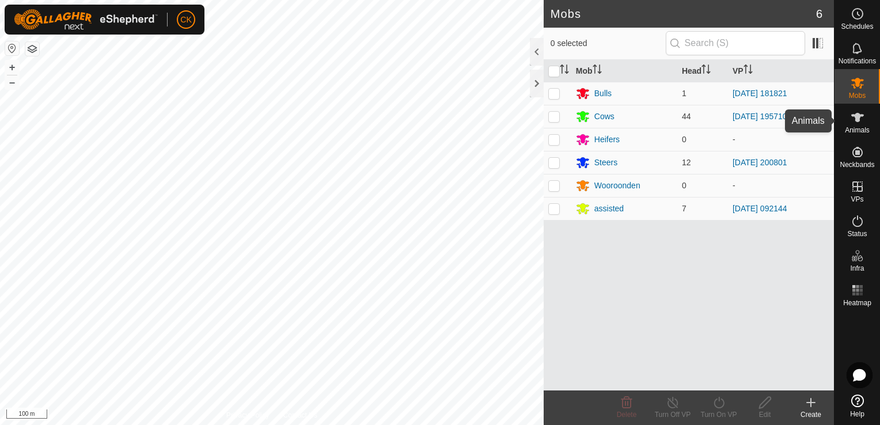
click at [851, 118] on icon at bounding box center [858, 118] width 14 height 14
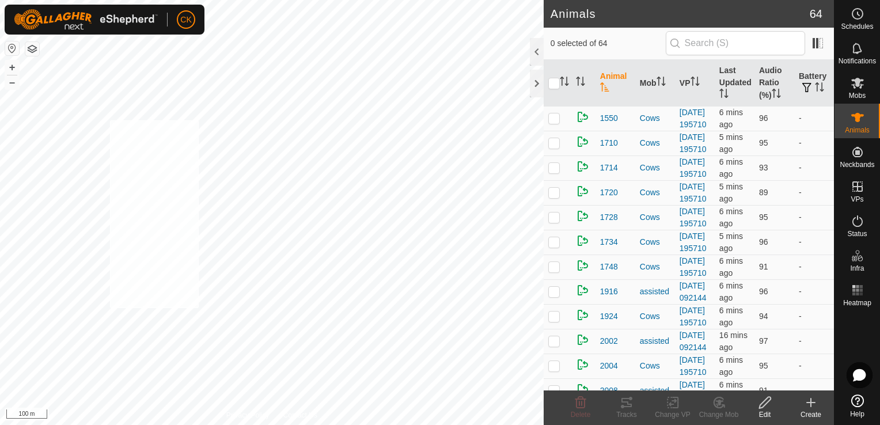
checkbox input "true"
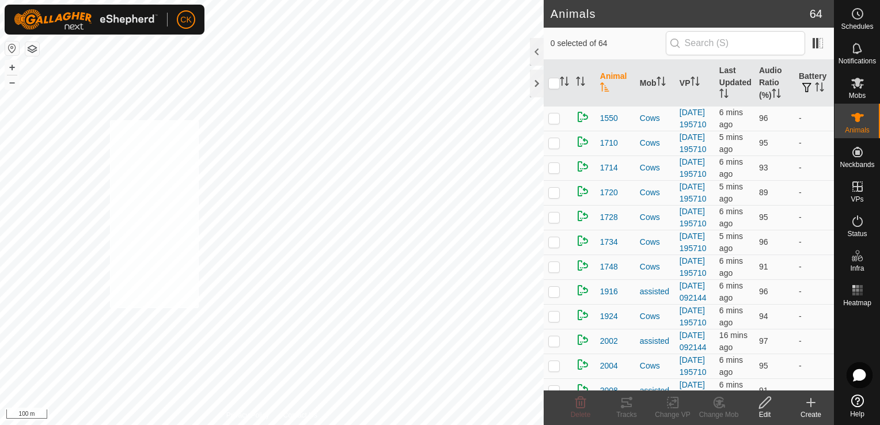
checkbox input "true"
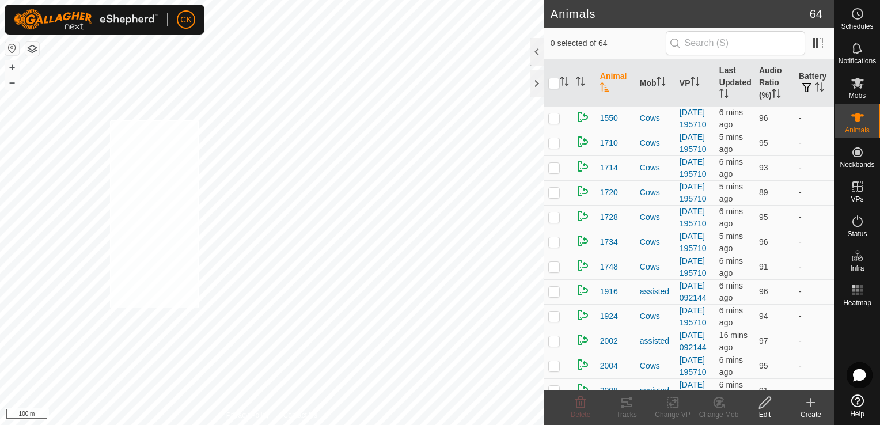
checkbox input "true"
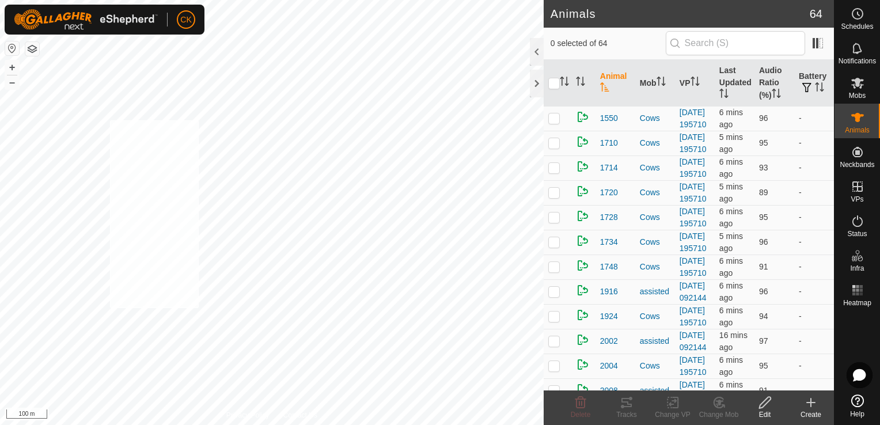
checkbox input "true"
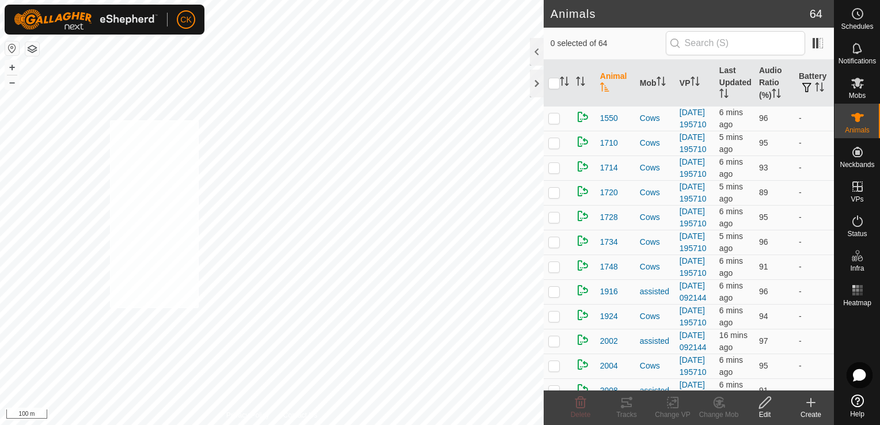
checkbox input "true"
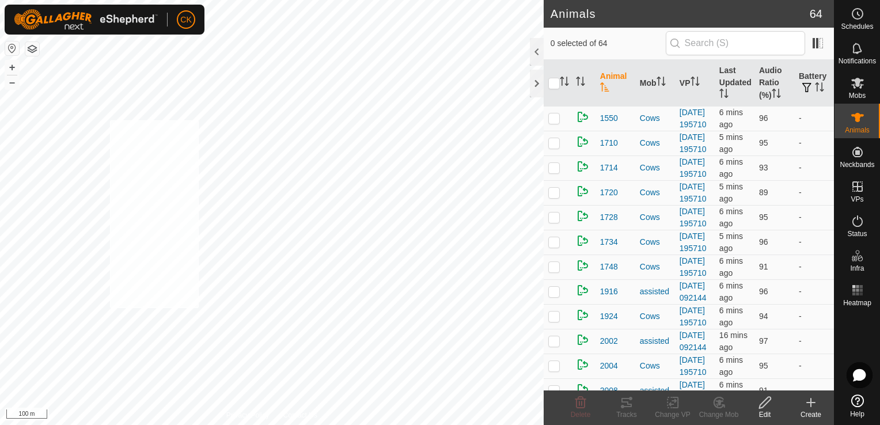
checkbox input "true"
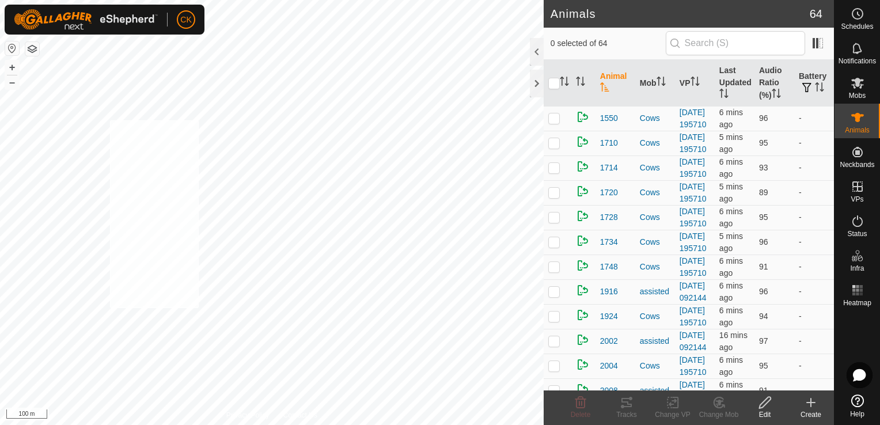
checkbox input "true"
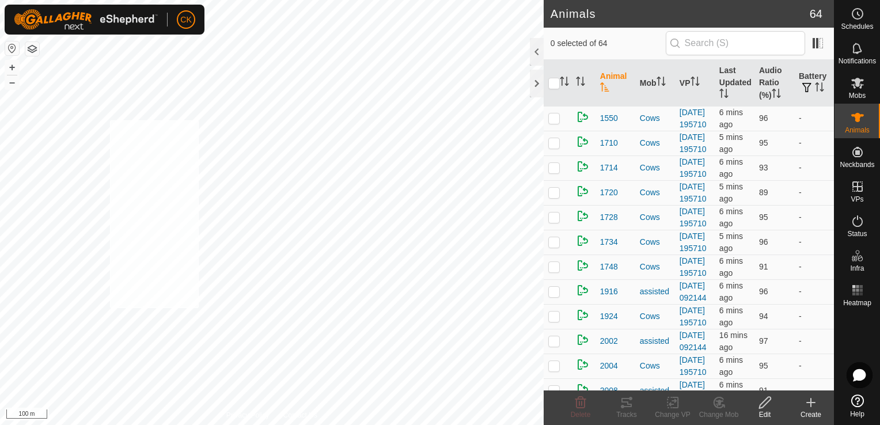
checkbox input "true"
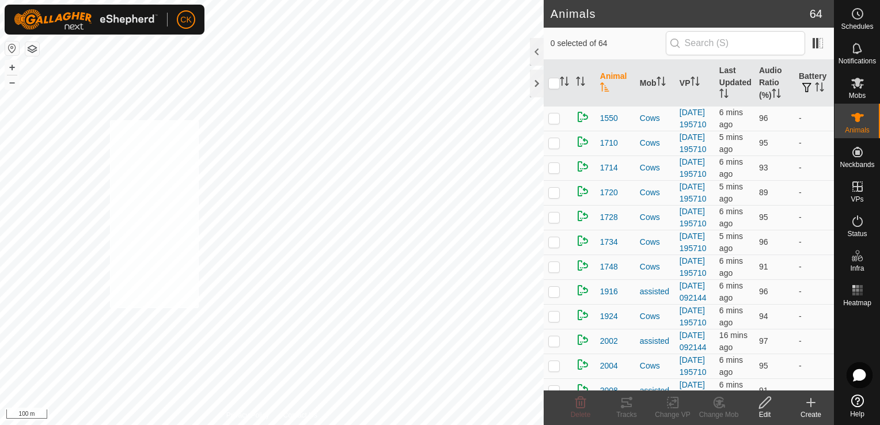
checkbox input "true"
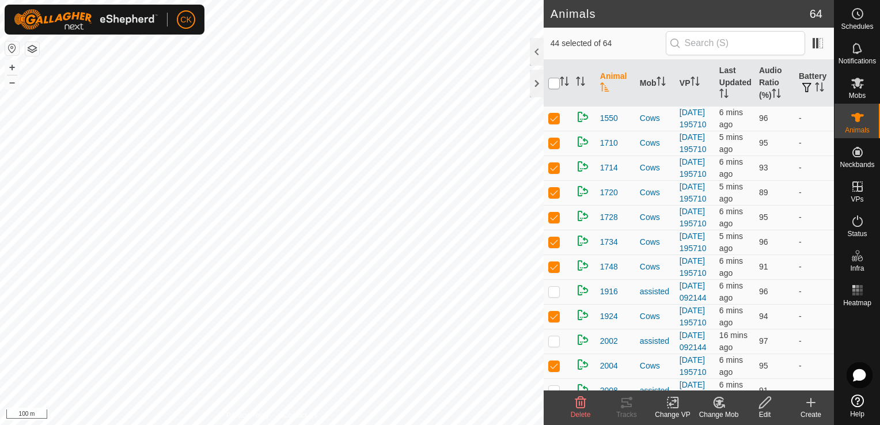
click at [553, 86] on input "checkbox" at bounding box center [555, 84] width 12 height 12
checkbox input "true"
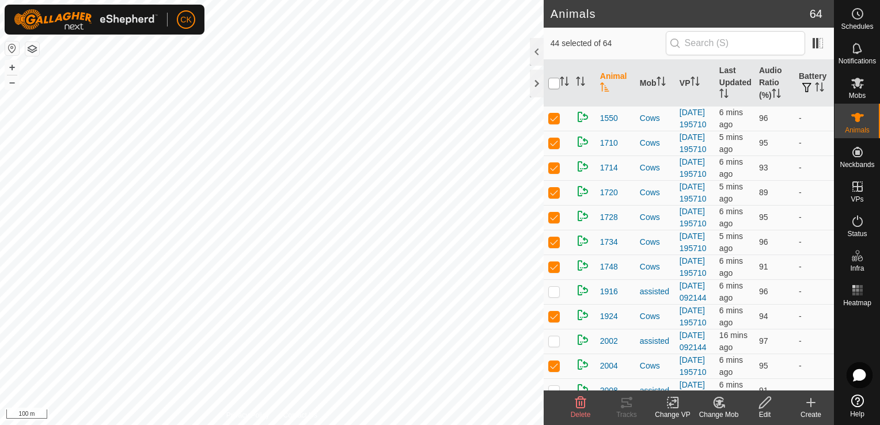
checkbox input "true"
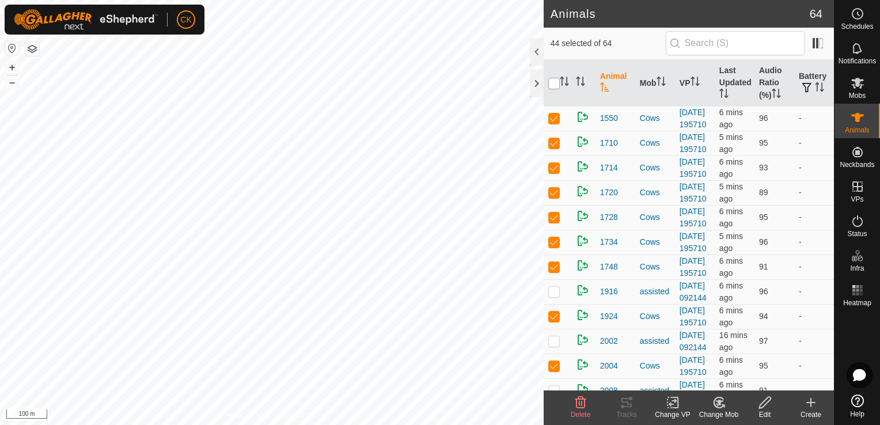
checkbox input "true"
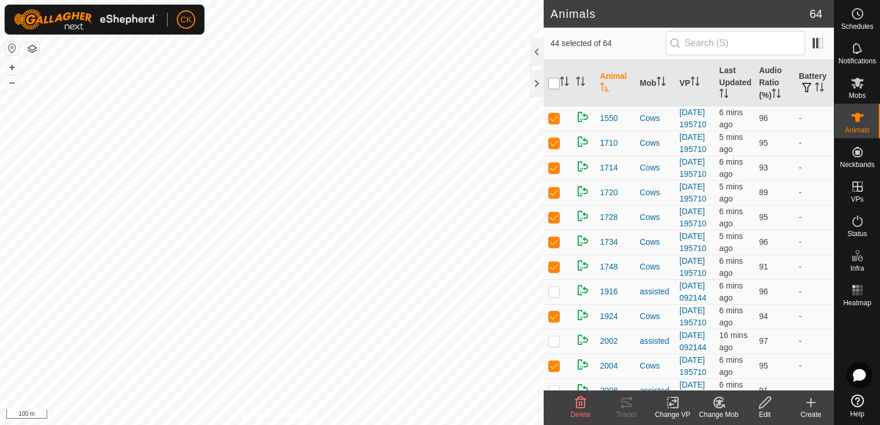
checkbox input "true"
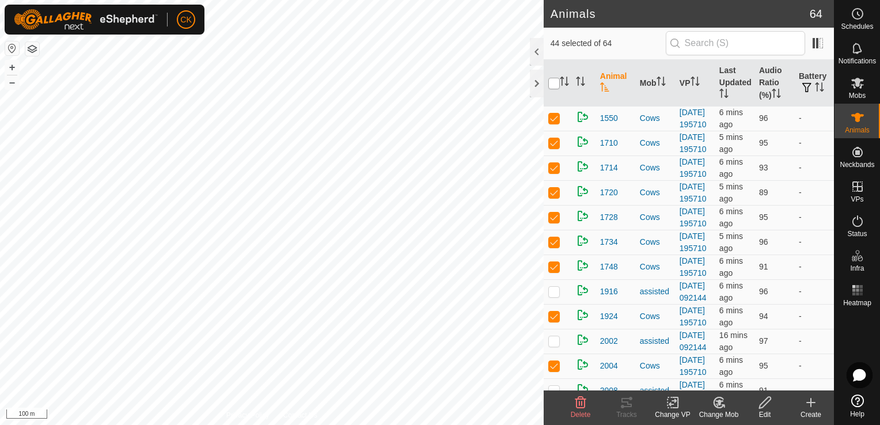
checkbox input "true"
click at [553, 86] on input "checkbox" at bounding box center [555, 84] width 12 height 12
checkbox input "false"
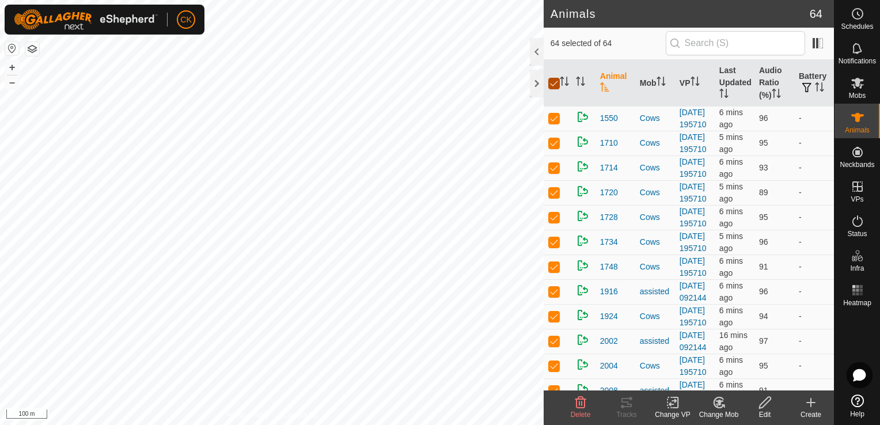
checkbox input "false"
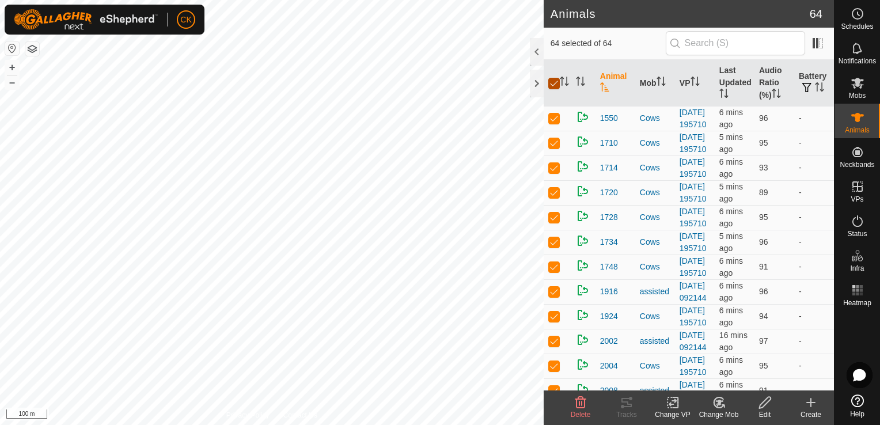
checkbox input "false"
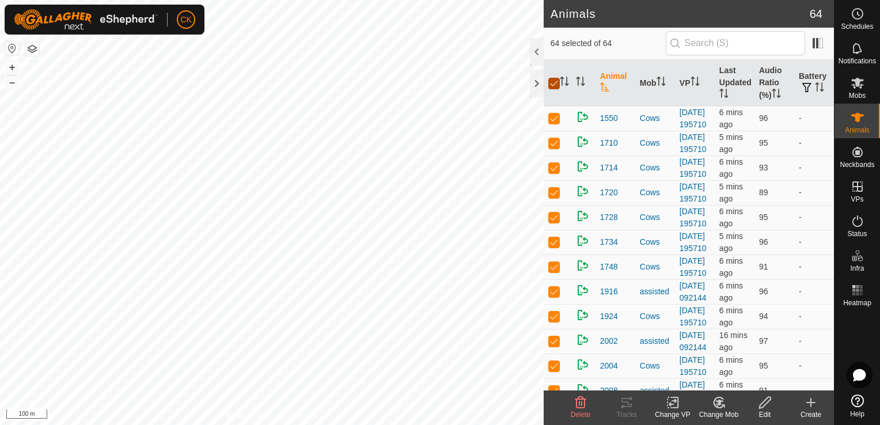
checkbox input "false"
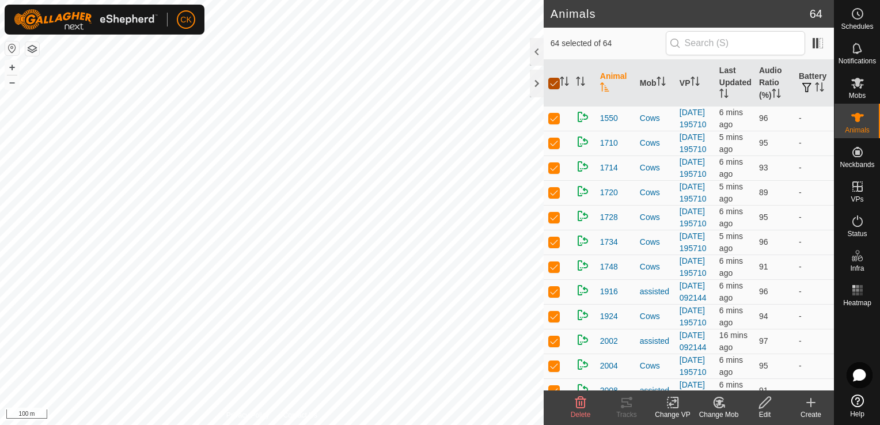
checkbox input "false"
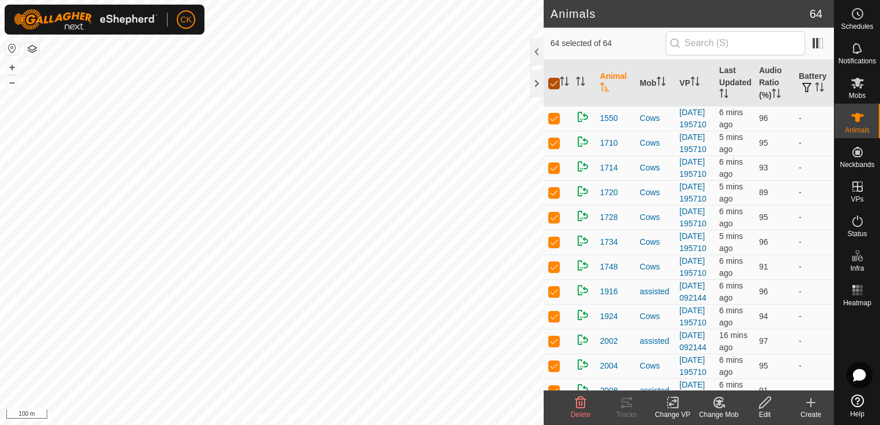
checkbox input "false"
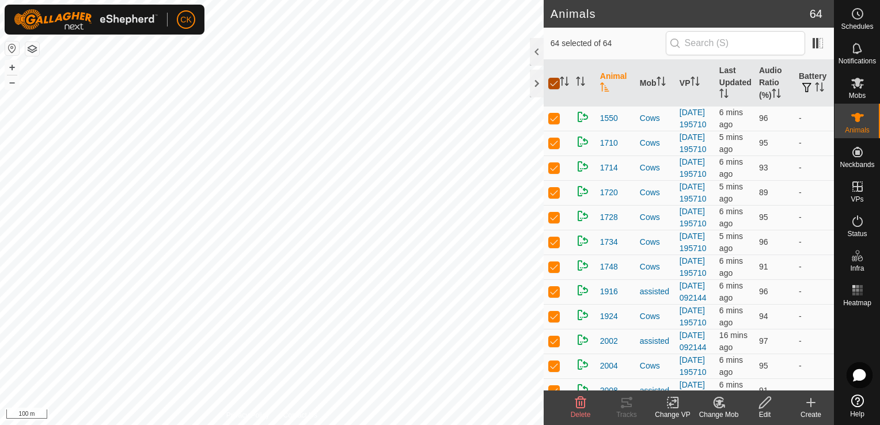
checkbox input "false"
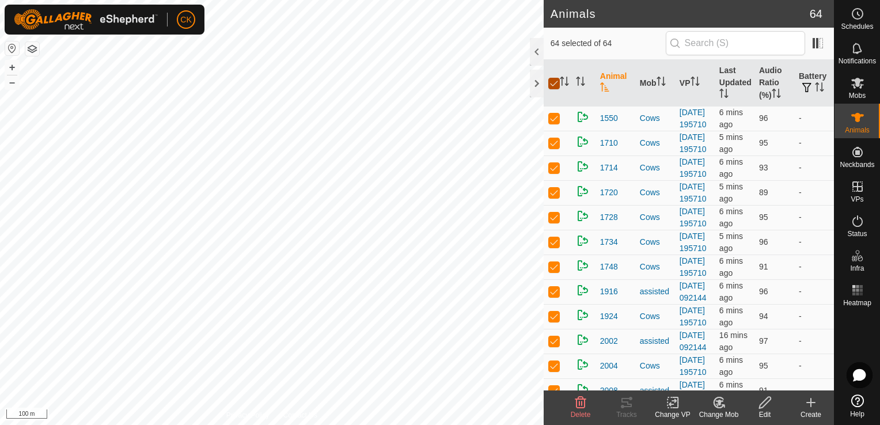
checkbox input "false"
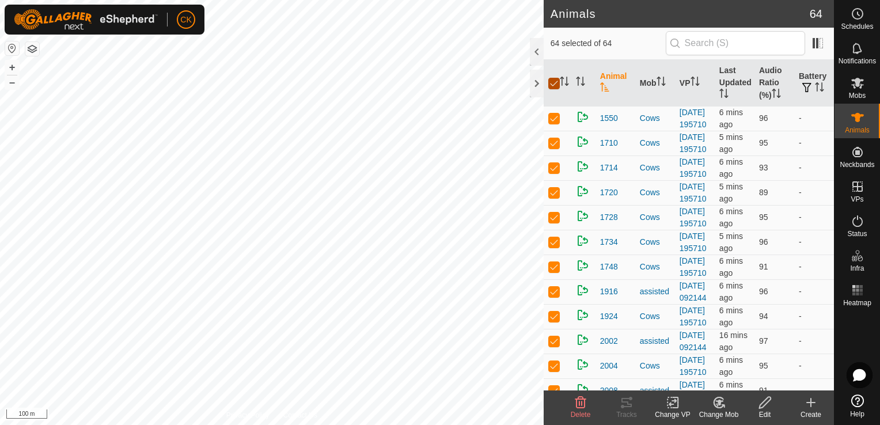
checkbox input "false"
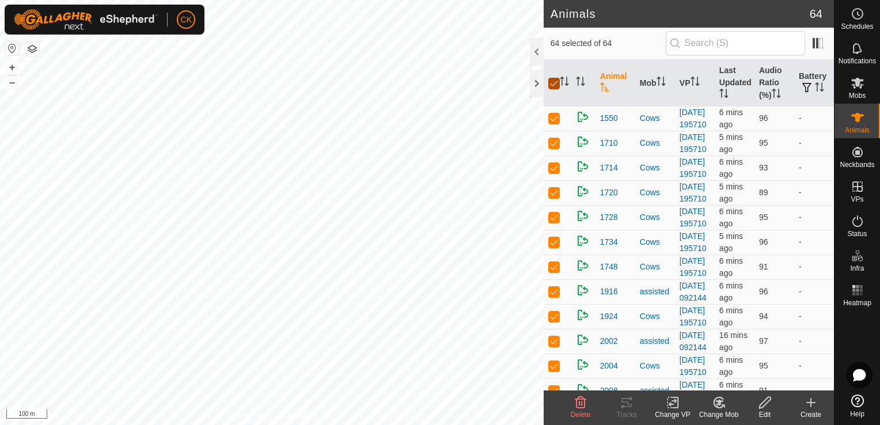
checkbox input "false"
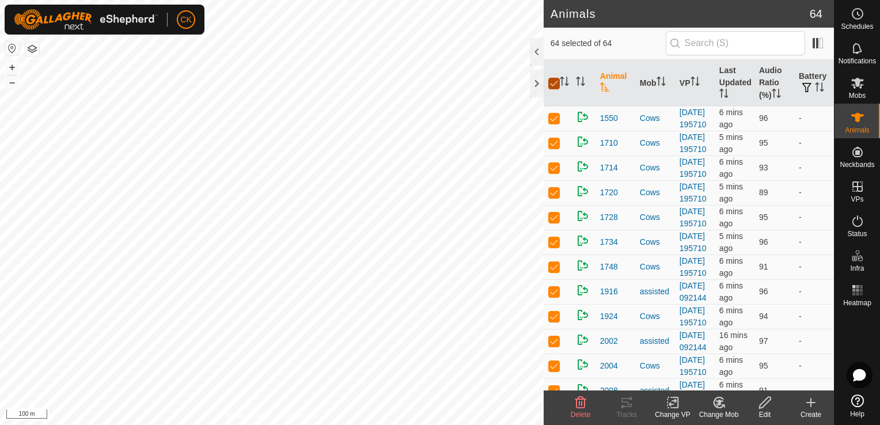
checkbox input "false"
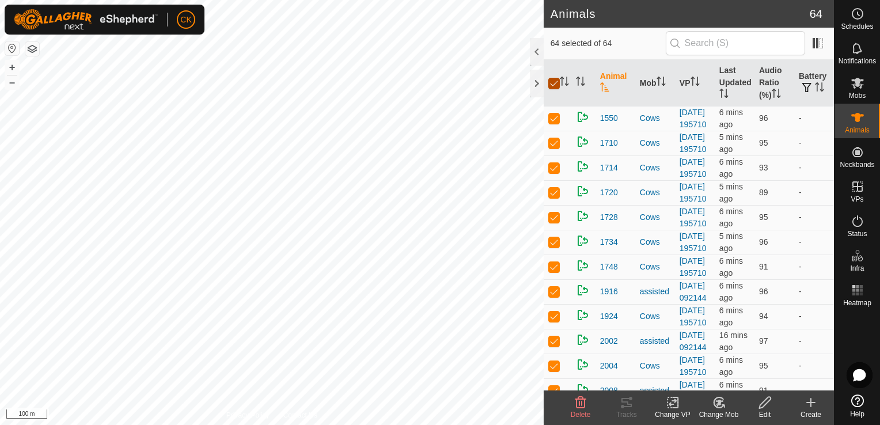
checkbox input "false"
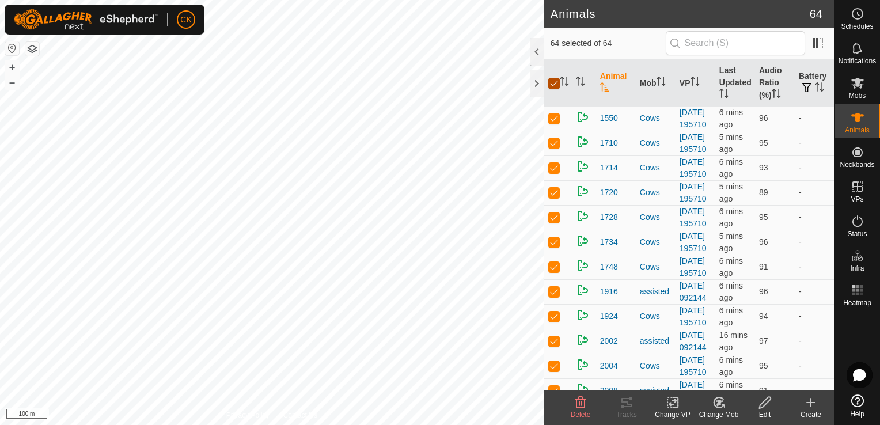
checkbox input "false"
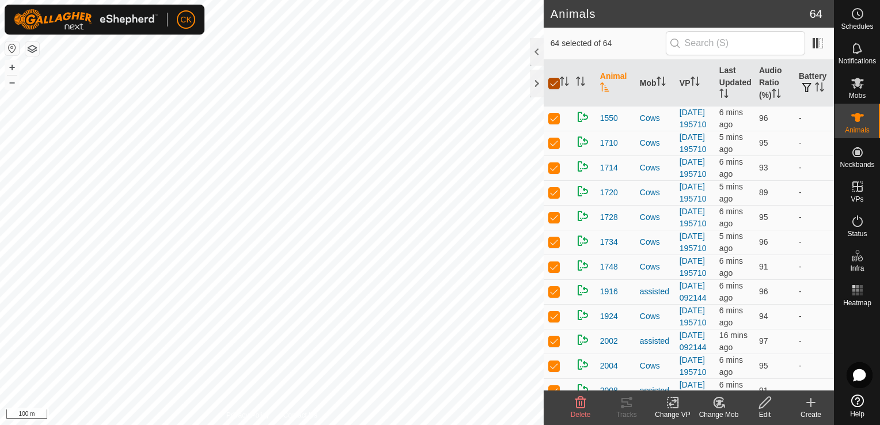
checkbox input "false"
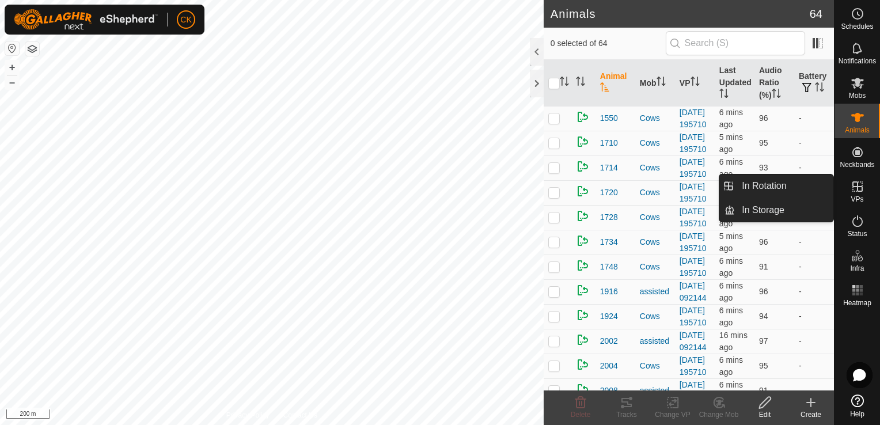
click at [855, 189] on icon at bounding box center [858, 187] width 14 height 14
click at [792, 184] on link "In Rotation" at bounding box center [784, 186] width 99 height 23
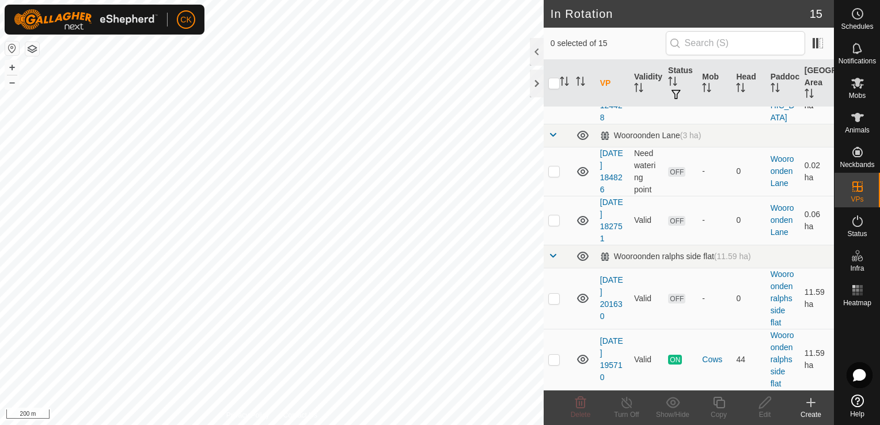
scroll to position [669, 0]
click at [554, 301] on p-checkbox at bounding box center [555, 298] width 12 height 9
checkbox input "true"
click at [857, 82] on icon at bounding box center [858, 83] width 13 height 11
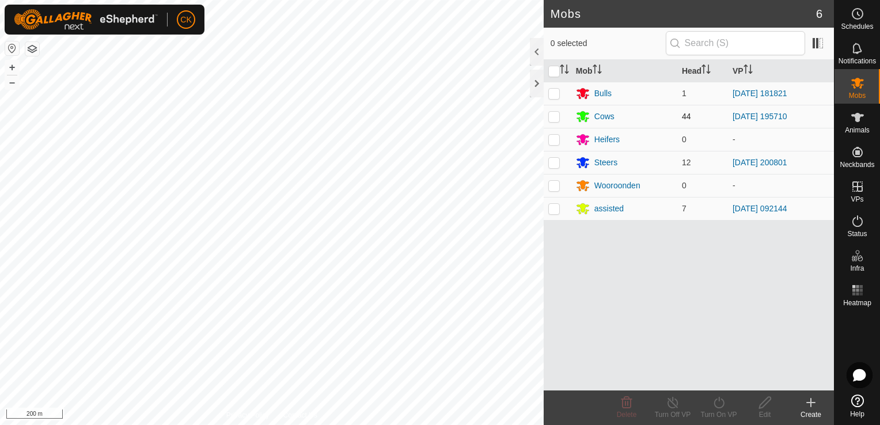
click at [555, 116] on p-checkbox at bounding box center [555, 116] width 12 height 9
checkbox input "true"
click at [720, 402] on icon at bounding box center [719, 403] width 14 height 14
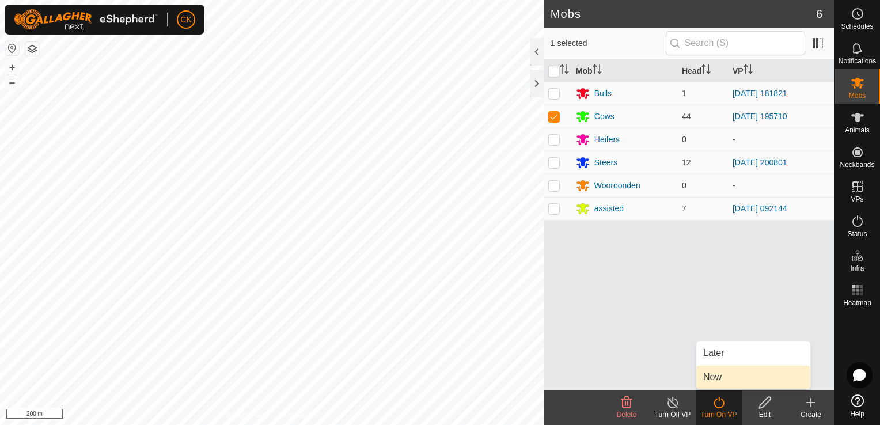
click at [719, 375] on link "Now" at bounding box center [754, 377] width 114 height 23
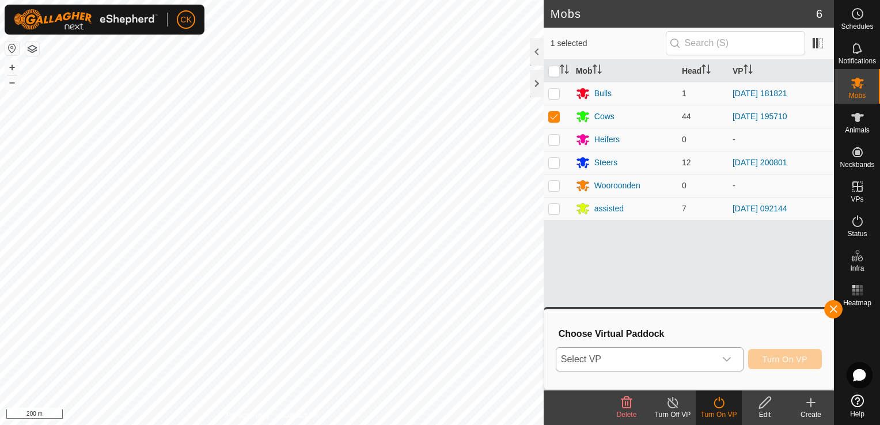
click at [731, 361] on icon "dropdown trigger" at bounding box center [727, 359] width 9 height 9
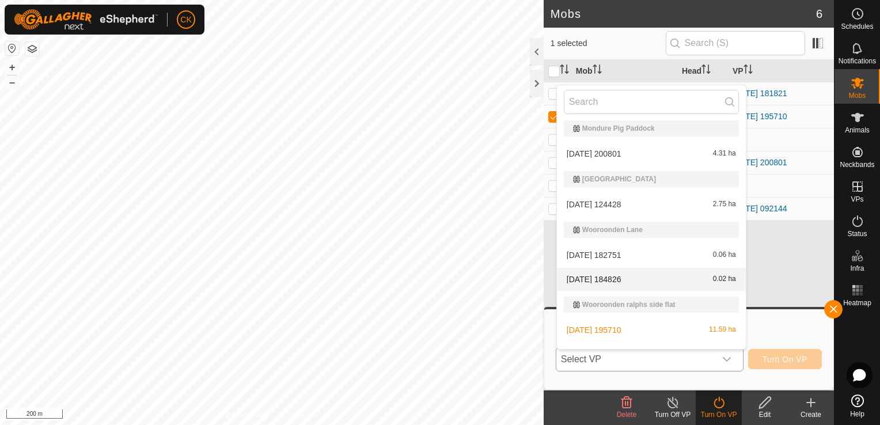
scroll to position [343, 0]
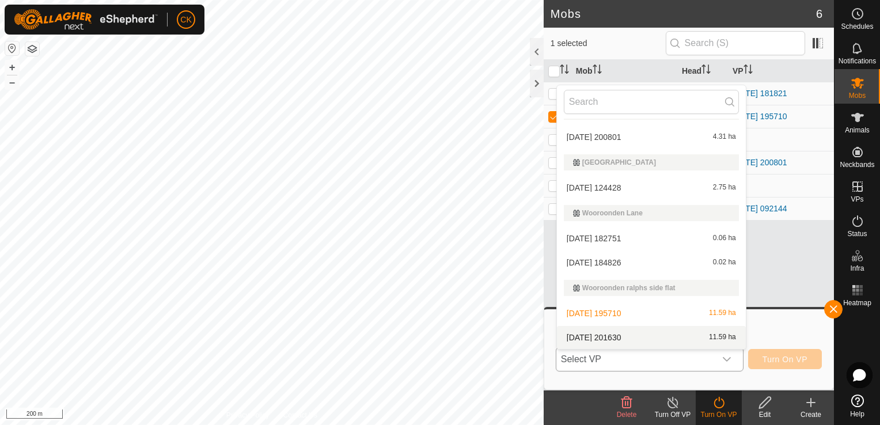
click at [629, 334] on li "[DATE] 201630 11.59 ha" at bounding box center [651, 337] width 189 height 23
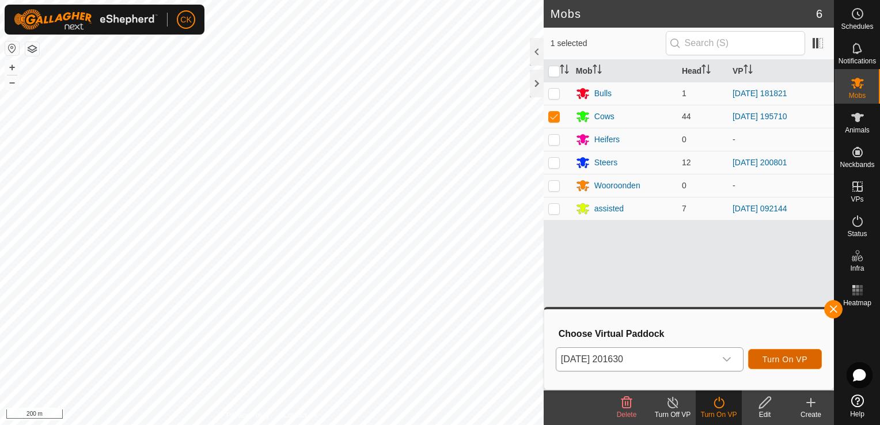
click at [782, 356] on span "Turn On VP" at bounding box center [785, 359] width 45 height 9
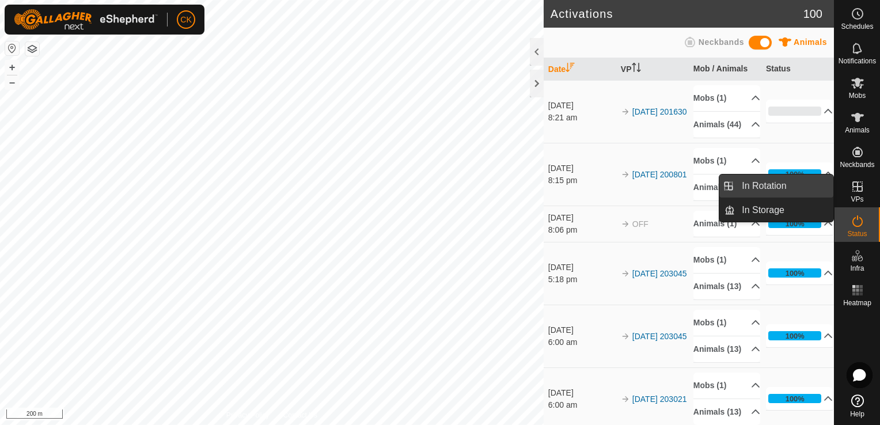
drag, startPoint x: 832, startPoint y: 186, endPoint x: 825, endPoint y: 184, distance: 7.0
click at [825, 184] on link "In Rotation" at bounding box center [784, 186] width 99 height 23
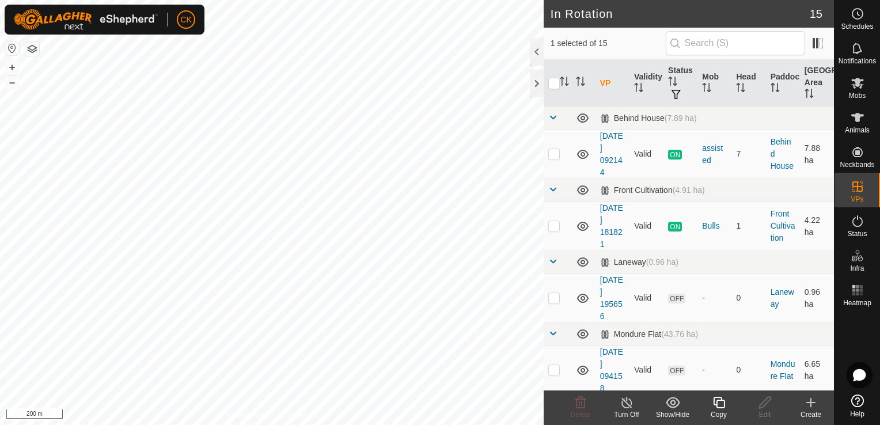
click at [555, 81] on input "checkbox" at bounding box center [555, 84] width 12 height 12
checkbox input "true"
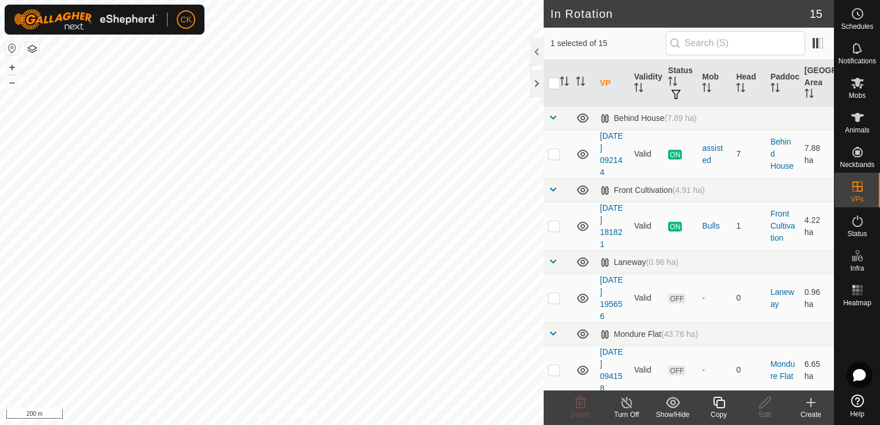
checkbox input "true"
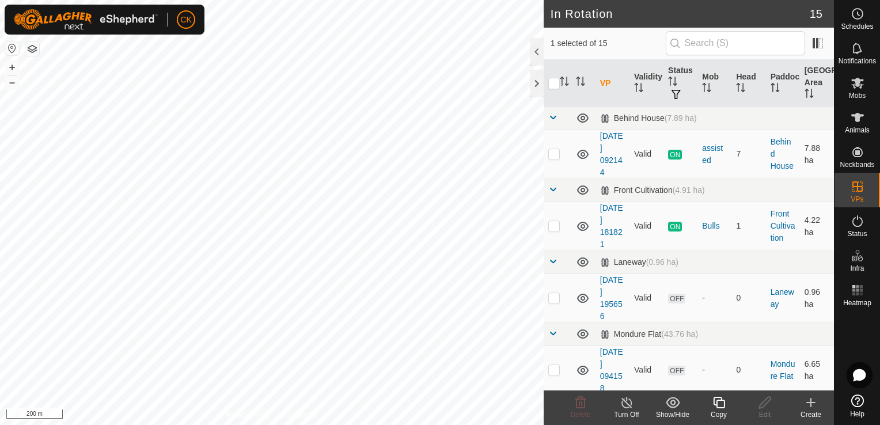
checkbox input "true"
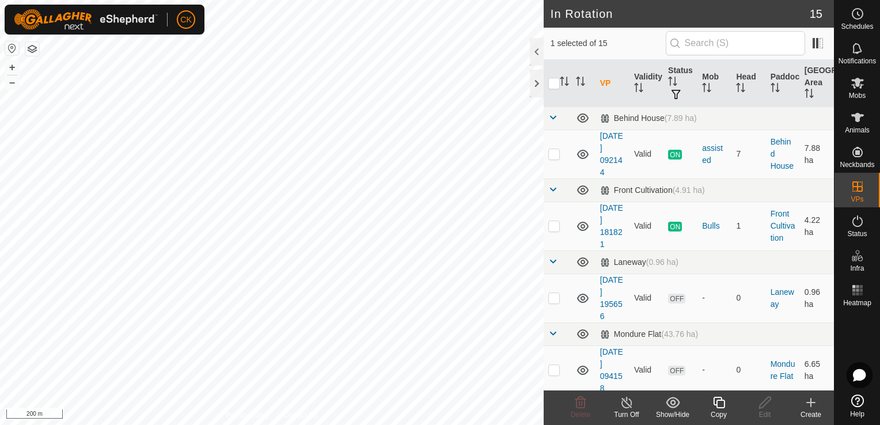
checkbox input "true"
click at [555, 81] on input "checkbox" at bounding box center [555, 84] width 12 height 12
checkbox input "false"
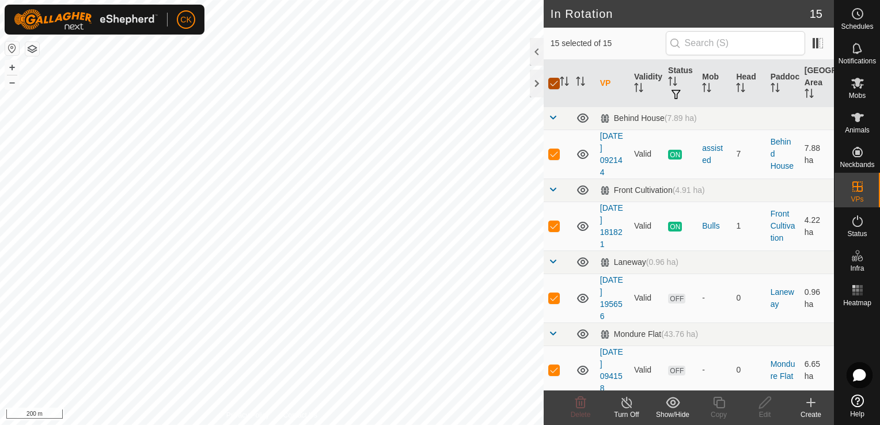
checkbox input "false"
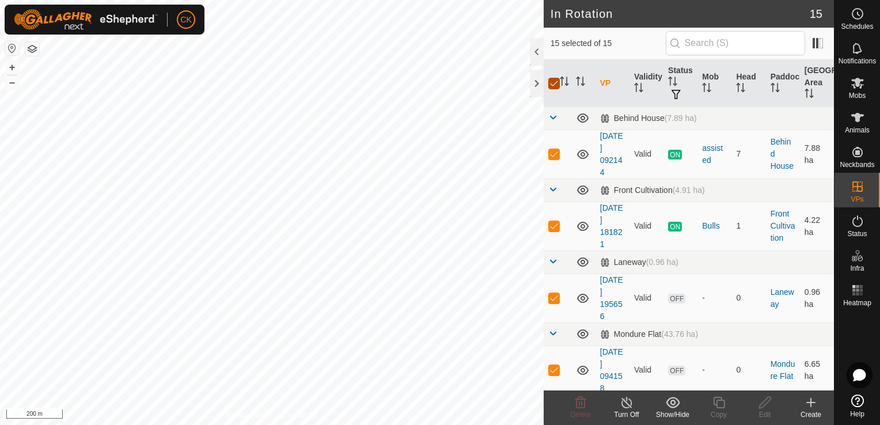
checkbox input "false"
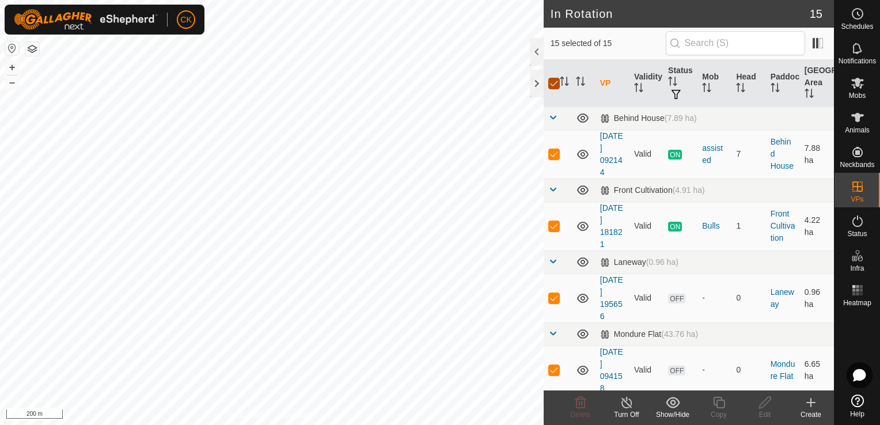
checkbox input "false"
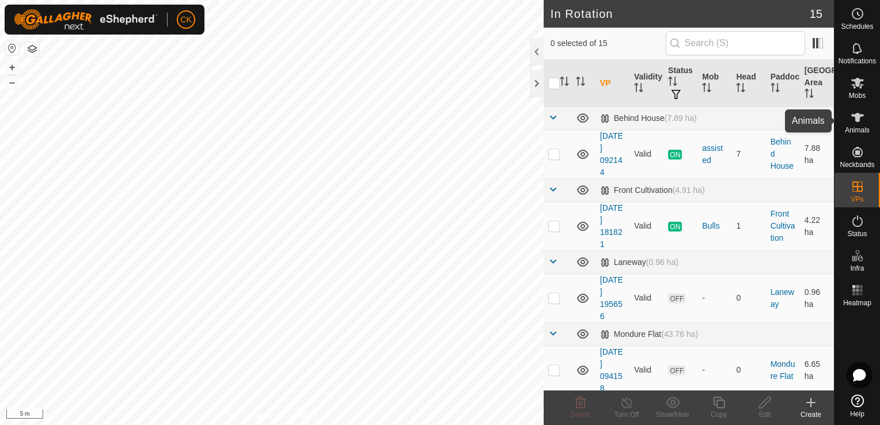
click at [856, 116] on icon at bounding box center [858, 117] width 13 height 9
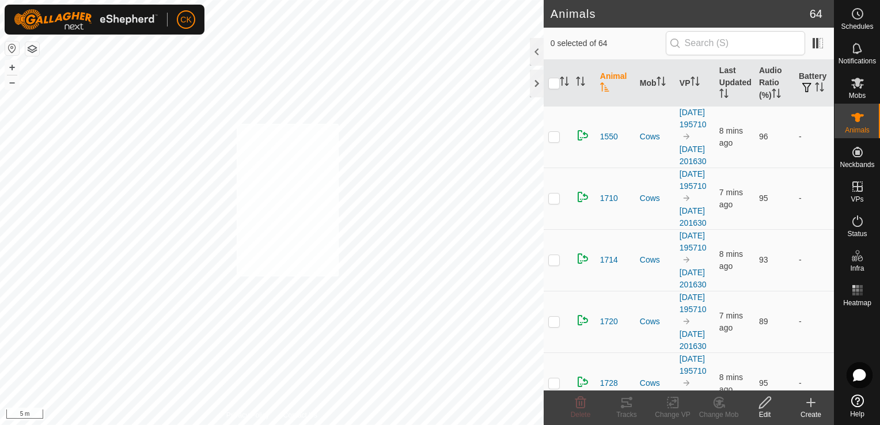
checkbox input "true"
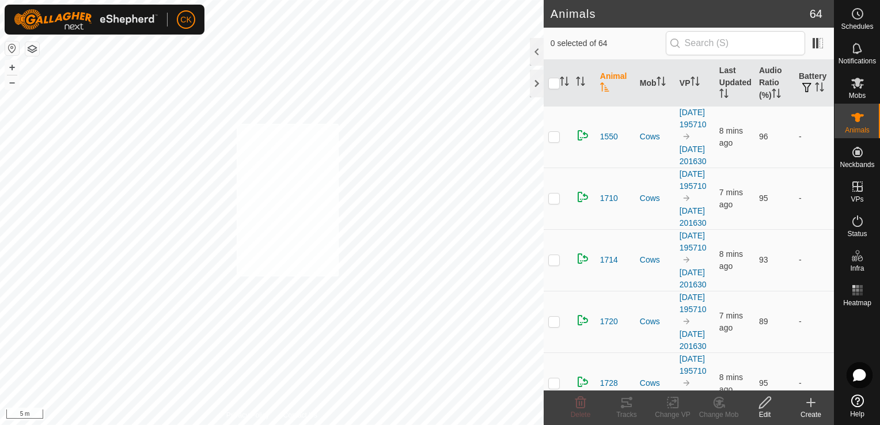
checkbox input "true"
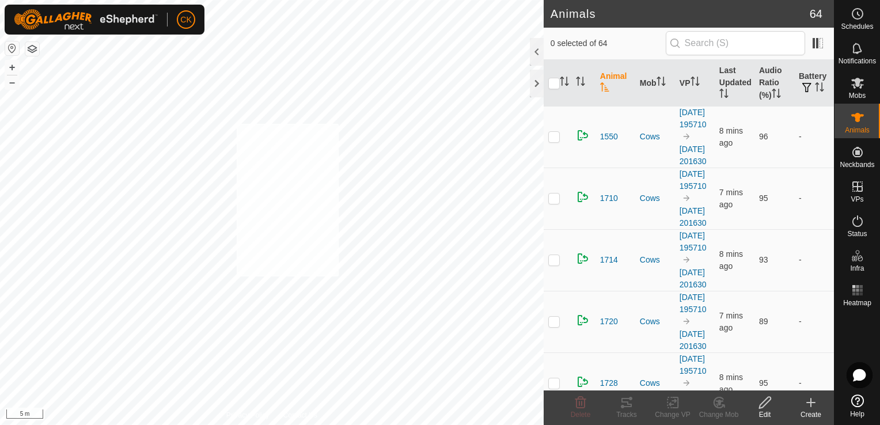
checkbox input "true"
click at [557, 83] on input "checkbox" at bounding box center [555, 84] width 12 height 12
checkbox input "true"
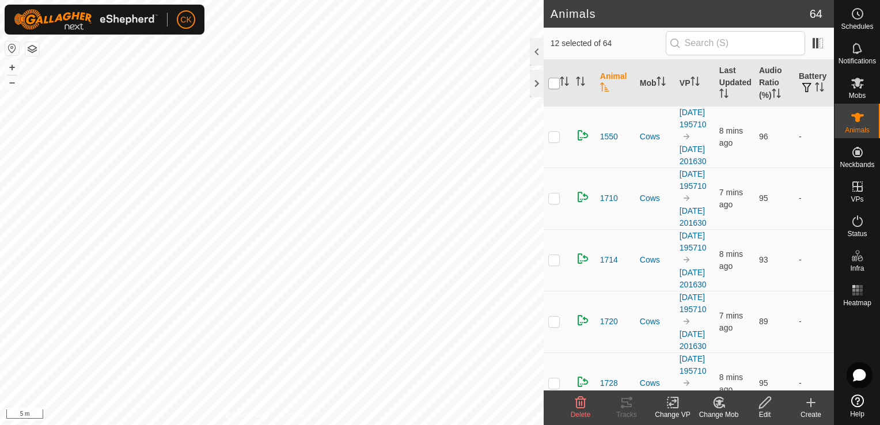
checkbox input "true"
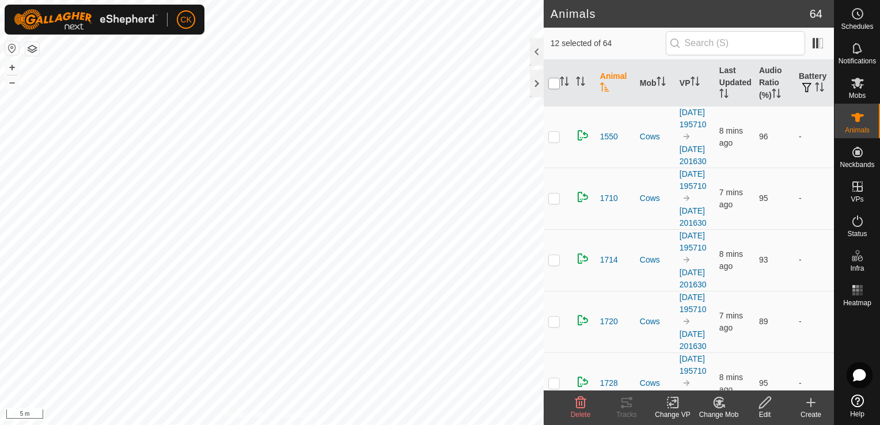
checkbox input "true"
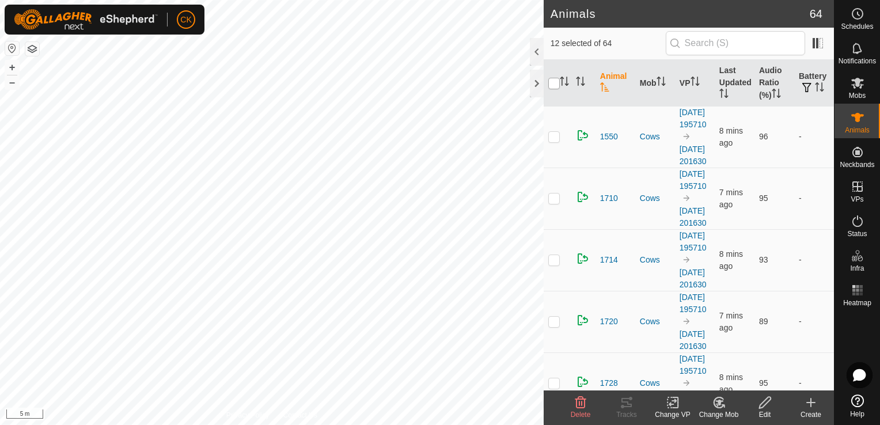
checkbox input "true"
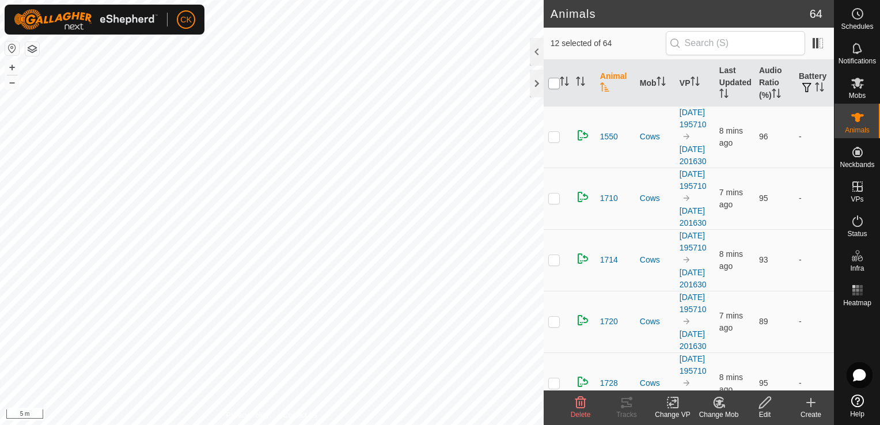
checkbox input "true"
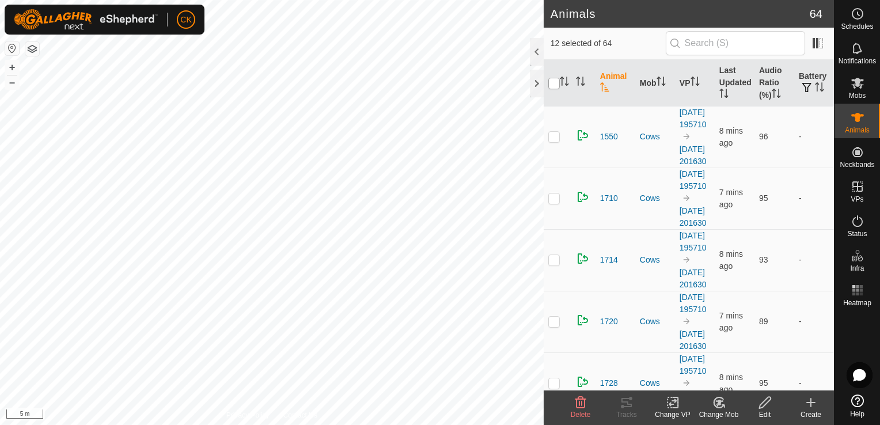
checkbox input "true"
click at [557, 83] on input "checkbox" at bounding box center [555, 84] width 12 height 12
click at [855, 81] on icon at bounding box center [858, 83] width 13 height 11
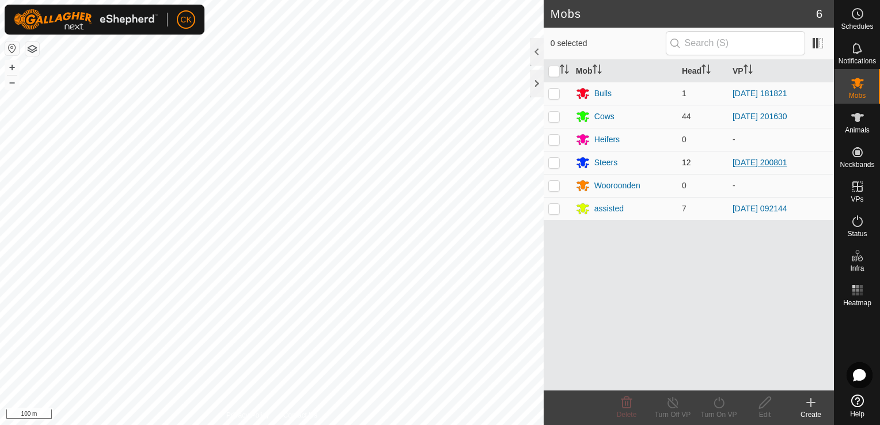
click at [776, 161] on link "[DATE] 200801" at bounding box center [760, 162] width 55 height 9
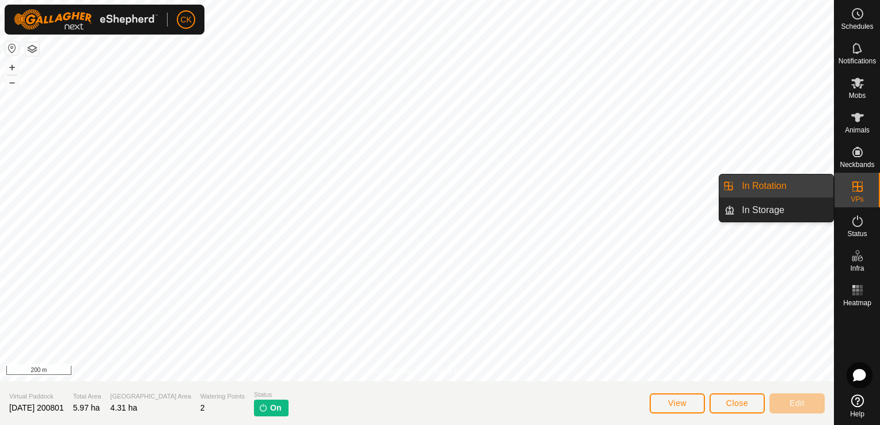
click at [831, 183] on link "In Rotation" at bounding box center [784, 186] width 99 height 23
